Goal: Browse casually

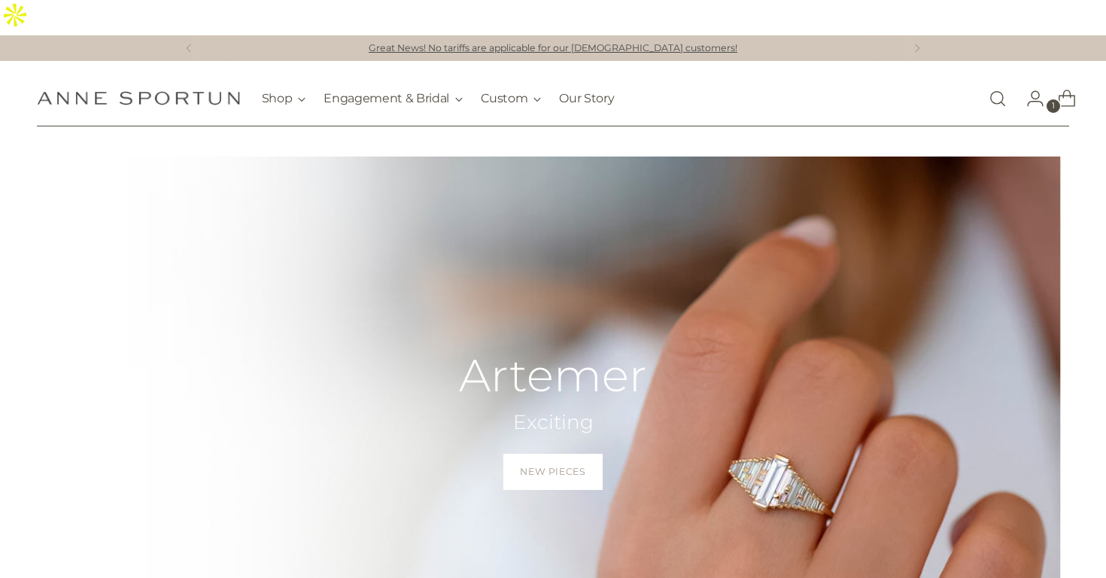
click at [591, 41] on p "Great News! No tariffs are applicable for our [DEMOGRAPHIC_DATA] customers!" at bounding box center [553, 48] width 369 height 14
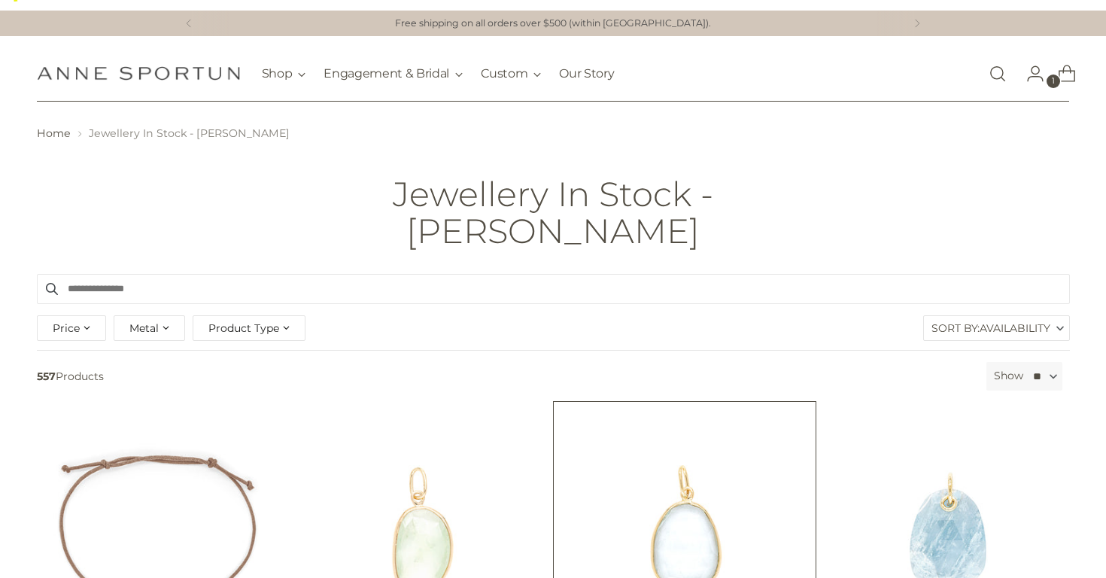
scroll to position [28, 0]
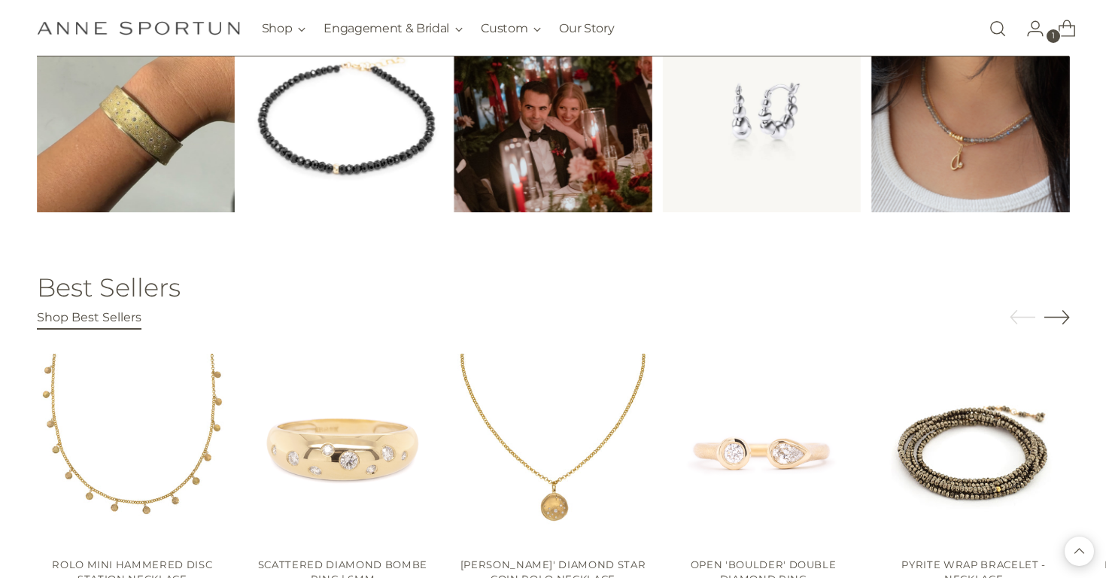
scroll to position [2290, 0]
